Goal: Find specific page/section: Find specific page/section

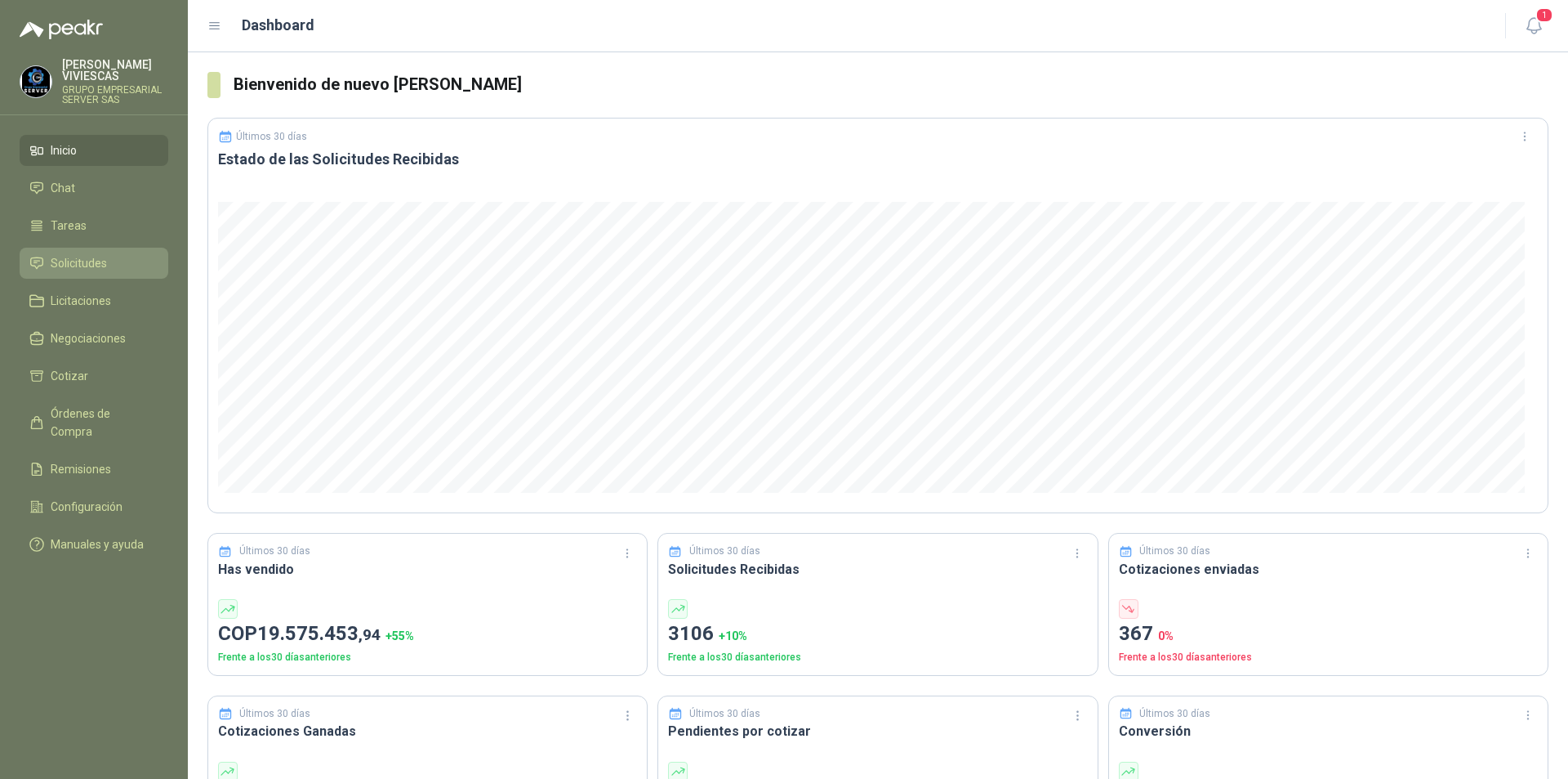
click at [84, 271] on span "Solicitudes" at bounding box center [79, 263] width 57 height 18
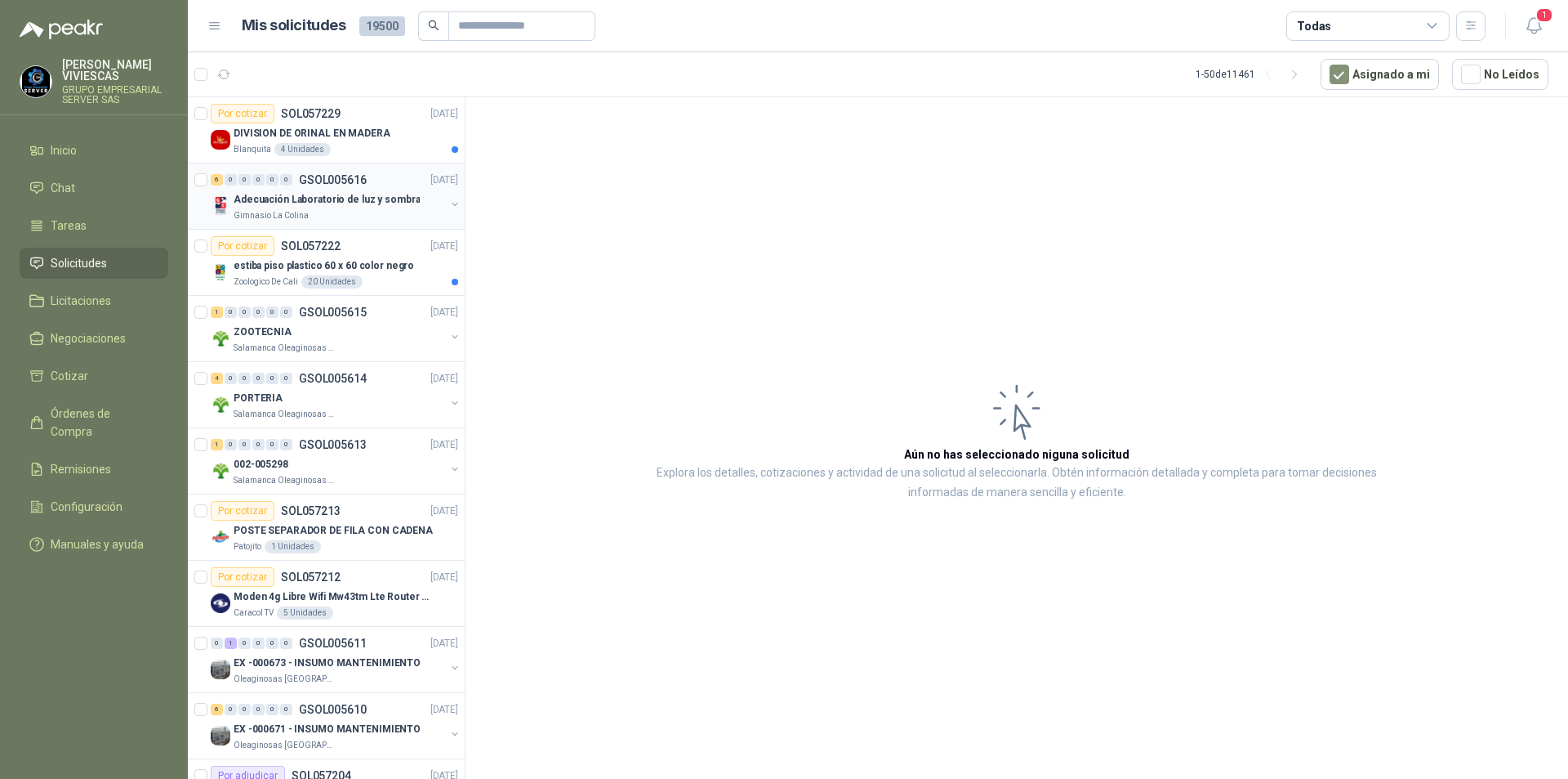
click at [324, 205] on p "Adecuación Laboratorio de luz y sombra" at bounding box center [326, 200] width 186 height 16
